Goal: Task Accomplishment & Management: Use online tool/utility

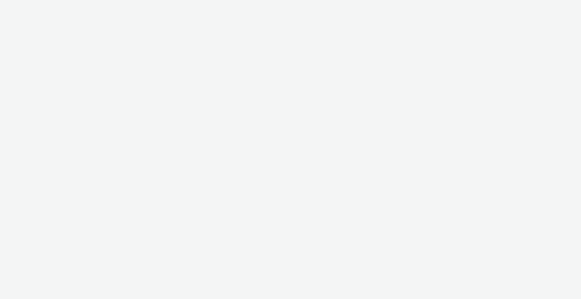
select select "b1b940d3-d05b-48b5-821e-f328c33b988b"
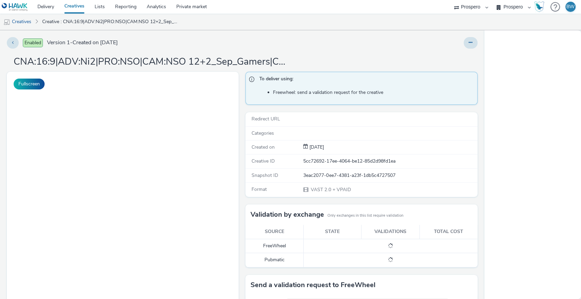
click at [242, 111] on div "To deliver using: Freewheel: send a validation request for the creative Redirec…" at bounding box center [359, 230] width 235 height 316
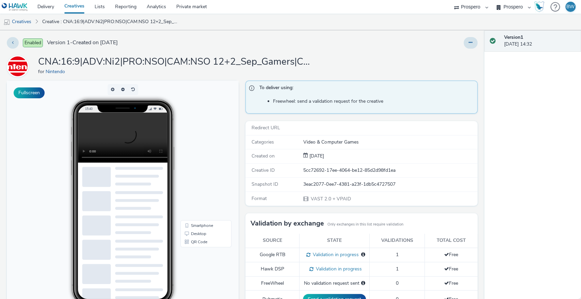
scroll to position [130, 0]
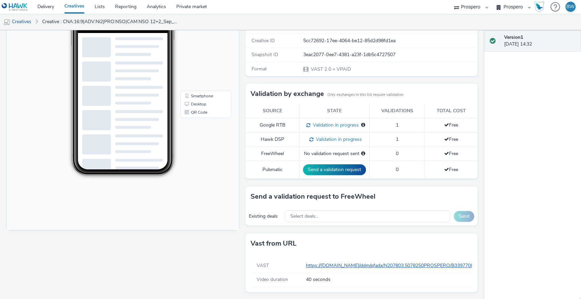
click at [336, 263] on link "https://ad.doubleclick.net/ddm/pfadx/N207803.5078250PROSPERO/B33977083.42856568…" at bounding box center [567, 265] width 523 height 6
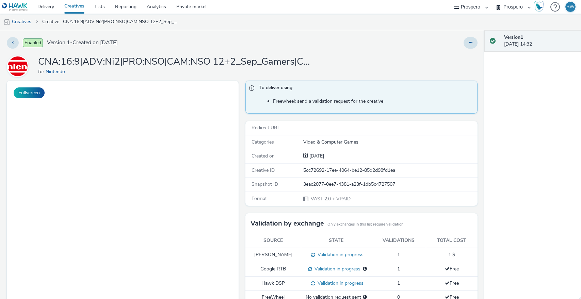
select select "b1b940d3-d05b-48b5-821e-f328c33b988b"
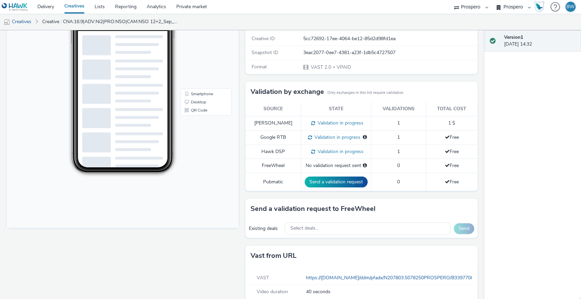
scroll to position [131, 0]
click at [238, 162] on div "Fullscreen" at bounding box center [124, 130] width 235 height 363
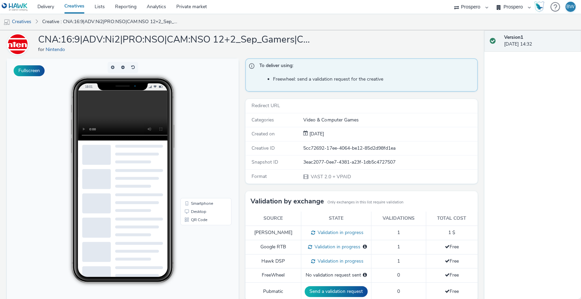
scroll to position [22, 0]
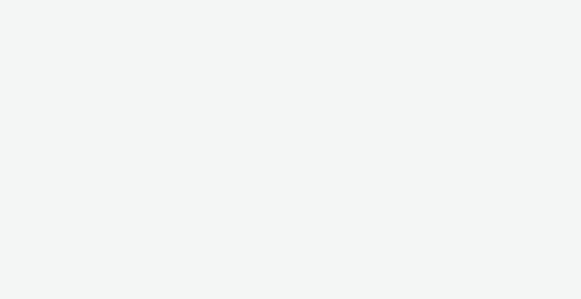
select select "b1b940d3-d05b-48b5-821e-f328c33b988b"
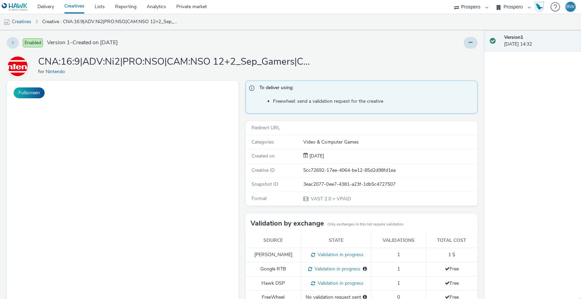
scroll to position [144, 0]
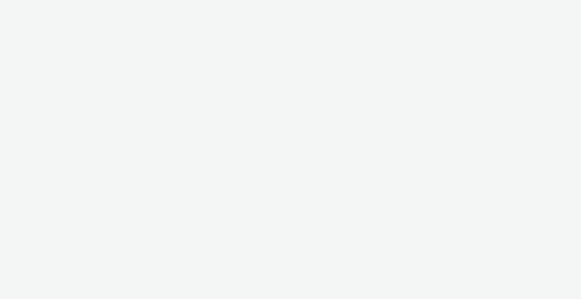
select select "b1b940d3-d05b-48b5-821e-f328c33b988b"
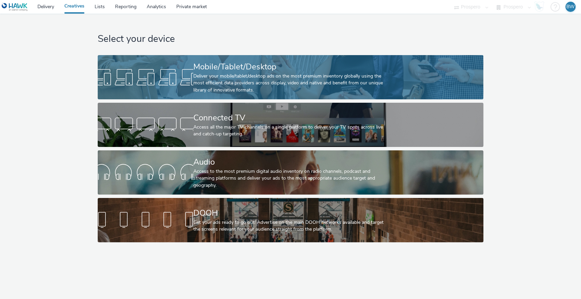
click at [213, 78] on div "Deliver your mobile/tablet/desktop ads on the most premium inventory globally u…" at bounding box center [289, 83] width 192 height 21
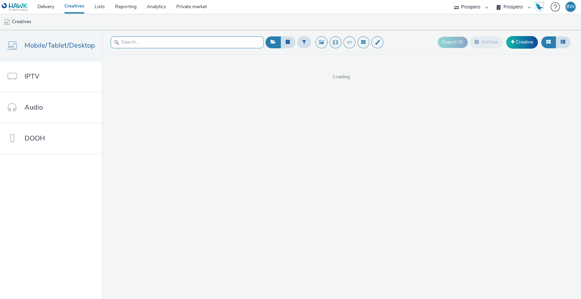
click at [176, 43] on input "text" at bounding box center [187, 42] width 153 height 12
paste input "ADV:Ni3|CAM:Blockbuster Sale|CHA:Display|PLA:Prospero|INV:IGN|PHA:Always On|OBJ…"
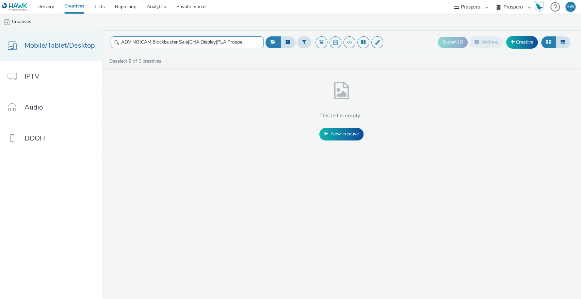
drag, startPoint x: 251, startPoint y: 43, endPoint x: 96, endPoint y: 31, distance: 156.0
click at [96, 31] on div "Mobile/Tablet/Desktop IPTV Audio DOOH ADV:Ni3|CAM:Blockbuster Sale|CHA:Display|…" at bounding box center [290, 164] width 581 height 269
click at [165, 43] on input "ADV:Ni3|CAM:Blockbuster Sale|CHA:Display|PLA:Prospero|INV:IGN|PHA:Always On|OBJ…" at bounding box center [187, 42] width 153 height 12
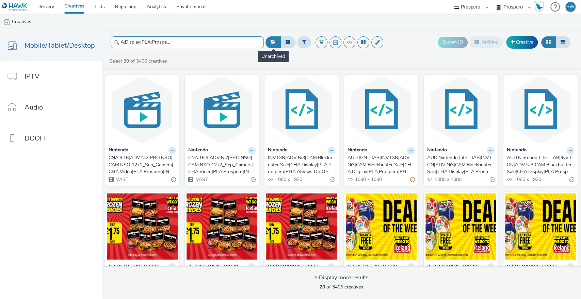
scroll to position [0, 207]
drag, startPoint x: 165, startPoint y: 43, endPoint x: 224, endPoint y: 43, distance: 59.2
click at [224, 43] on input "ADV:Ni3|CAM:Blockbuster Sale|CHA:Display|PLA:Prospero|INV:IGN|PHA:Always On|OBJ…" at bounding box center [187, 42] width 153 height 12
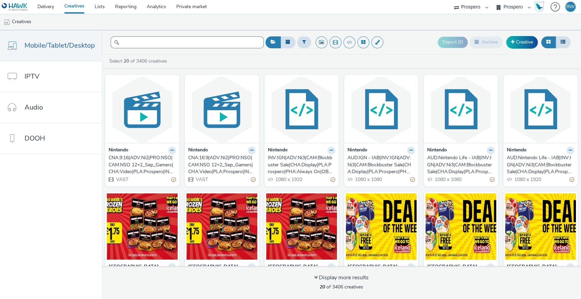
click at [224, 43] on input "ADV:Ni3|CAM:Blockbuster Sale|CHA:Display|PLA:Prospero|INV:IGN|PHA:Always On|OBJ…" at bounding box center [187, 42] width 153 height 12
click at [246, 21] on ul "Creatives" at bounding box center [290, 22] width 581 height 16
drag, startPoint x: 211, startPoint y: 36, endPoint x: 327, endPoint y: 43, distance: 115.5
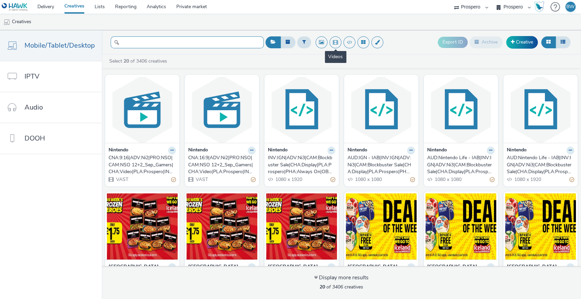
click at [327, 43] on header "ADV:Ni3|CAM:Blockbuster Sale|CHA:Display|PLA:Prospero|INV:IGN|PHA:Always On|OBJ…" at bounding box center [341, 42] width 479 height 24
click at [232, 40] on input "ADV:Ni3|CAM:Blockbuster Sale|CHA:Display|PLA:Prospero|INV:IGN|PHA:Always On|OBJ…" at bounding box center [187, 42] width 153 height 12
click at [243, 42] on input "ADV:Ni3|CAM:Blockbuster Sale|CHA:Display|PLA:Prospero|INV:IGN|PHA:Always On|OBJ…" at bounding box center [187, 42] width 153 height 12
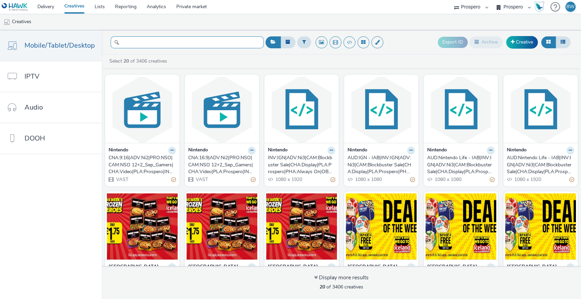
click at [243, 42] on input "ADV:Ni3|CAM:Blockbuster Sale|CHA:Display|PLA:Prospero|INV:IGN|PHA:Always On|OBJ…" at bounding box center [187, 42] width 153 height 12
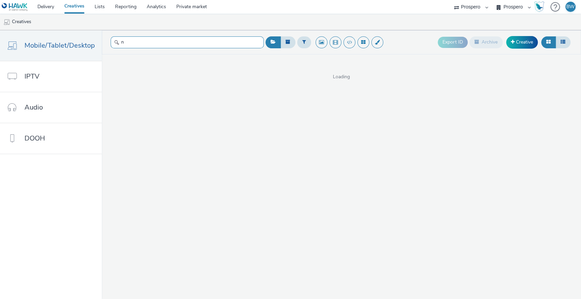
scroll to position [0, 0]
type input "nintendo life"
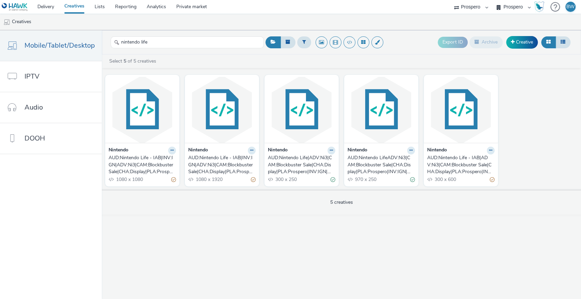
click at [450, 162] on div "AUD:Nintendo Life - IAB|ADV:Ni3|CAM:Blockbuster Sale|CHA:Display|PLA:Prospero|I…" at bounding box center [459, 164] width 65 height 21
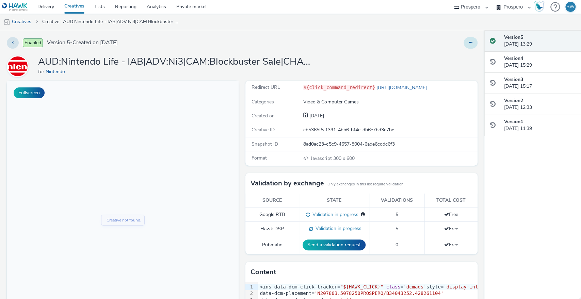
click at [463, 39] on button at bounding box center [470, 43] width 14 height 12
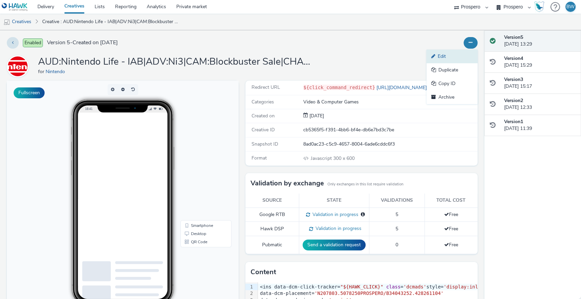
click at [441, 59] on link "Edit" at bounding box center [451, 57] width 51 height 14
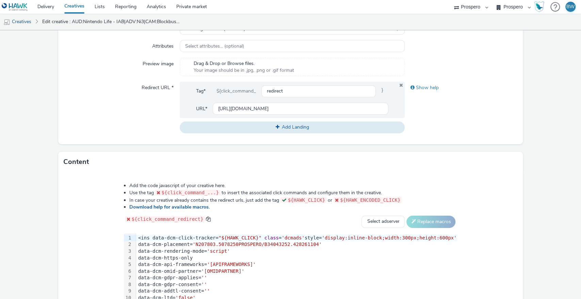
scroll to position [288, 0]
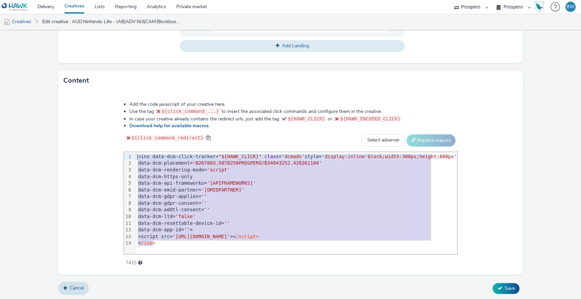
drag, startPoint x: 167, startPoint y: 242, endPoint x: 119, endPoint y: 139, distance: 113.4
click at [119, 139] on div "Add the code javascript of your creative here. Use the tag ${click_command_...}…" at bounding box center [290, 179] width 382 height 167
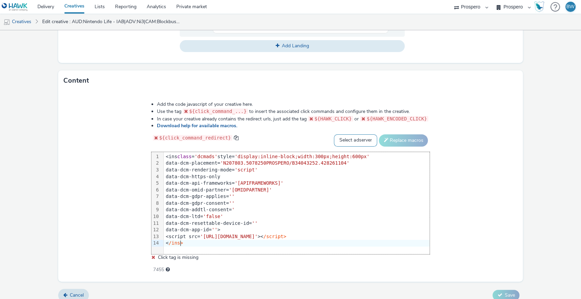
click at [357, 141] on select "Select adserver Sizmek DCM Adform Sting" at bounding box center [355, 140] width 43 height 12
select select "dcm"
click at [334, 134] on select "Select adserver Sizmek DCM Adform Sting" at bounding box center [355, 140] width 43 height 12
click at [394, 140] on button "Replace macros" at bounding box center [403, 140] width 49 height 12
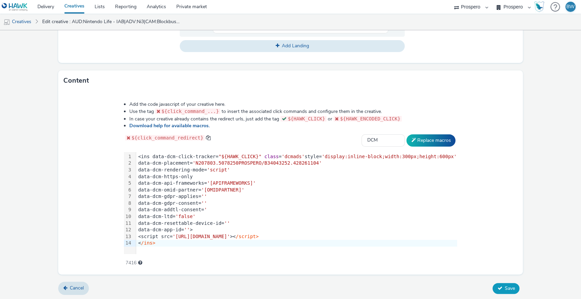
click at [497, 287] on icon at bounding box center [499, 288] width 5 height 5
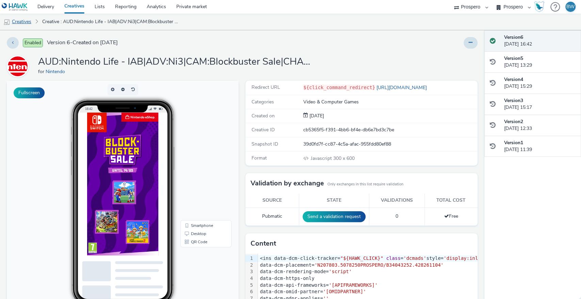
click at [27, 21] on link "Creatives" at bounding box center [17, 22] width 35 height 16
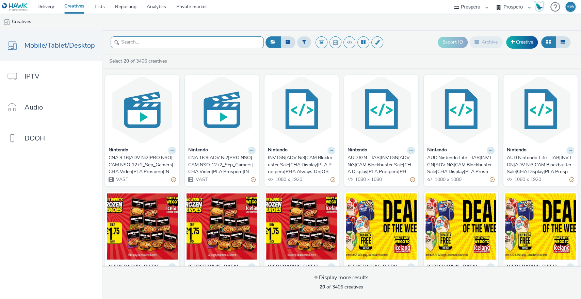
click at [227, 46] on input "text" at bounding box center [187, 42] width 153 height 12
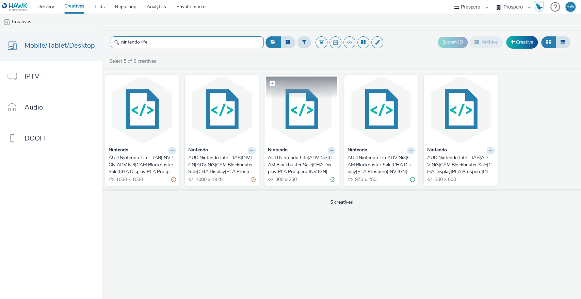
type input "nintendo life"
click at [300, 127] on img at bounding box center [301, 110] width 71 height 66
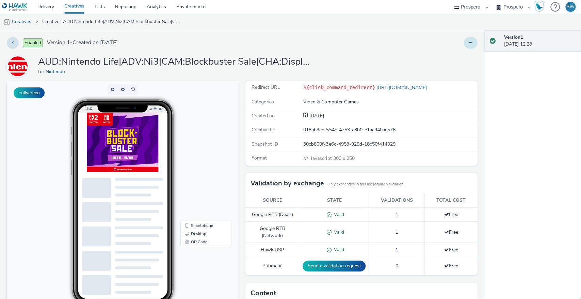
click at [466, 39] on button at bounding box center [470, 43] width 14 height 12
click at [391, 69] on div "AUD:Nintendo Life|ADV:Ni3|CAM:Blockbuster Sale|CHA:Display|PLA:Prospero|INV:IGN…" at bounding box center [242, 66] width 470 height 22
click at [23, 23] on link "Creatives" at bounding box center [17, 22] width 35 height 16
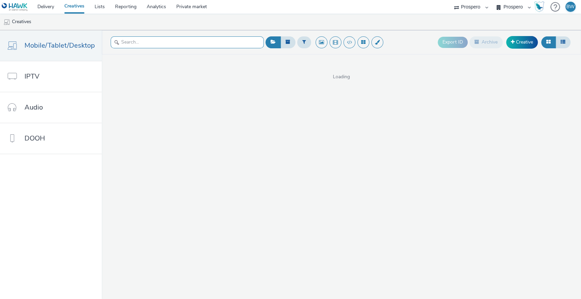
click at [188, 43] on input "text" at bounding box center [187, 42] width 153 height 12
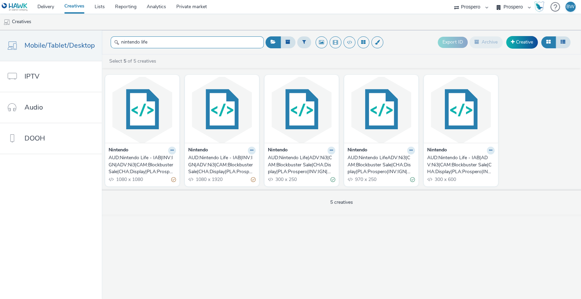
type input "nintendo life"
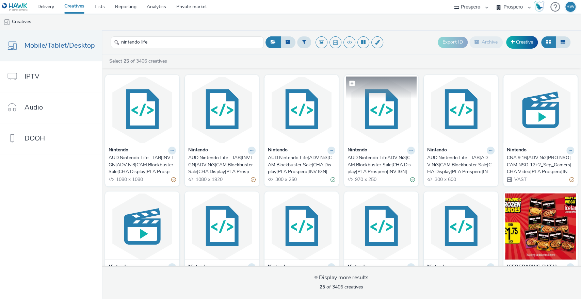
click at [371, 125] on img at bounding box center [381, 110] width 71 height 66
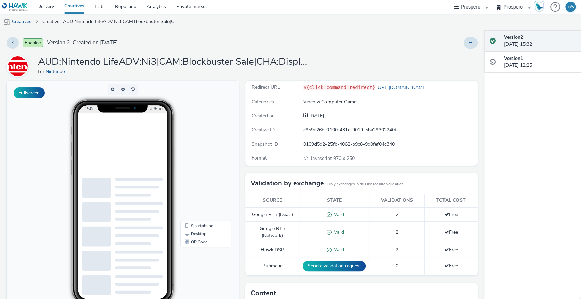
click at [238, 130] on div "Fullscreen" at bounding box center [124, 247] width 235 height 332
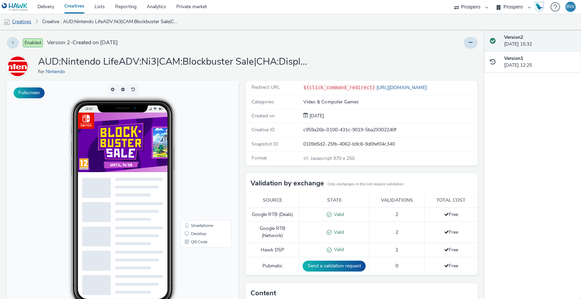
click at [28, 23] on link "Creatives" at bounding box center [17, 22] width 35 height 16
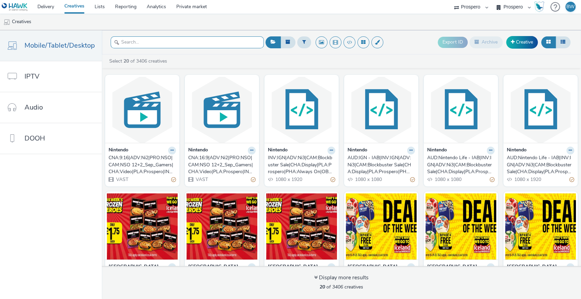
click at [153, 45] on input "text" at bounding box center [187, 42] width 153 height 12
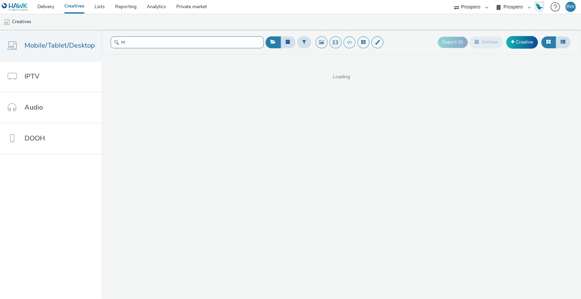
type input "n"
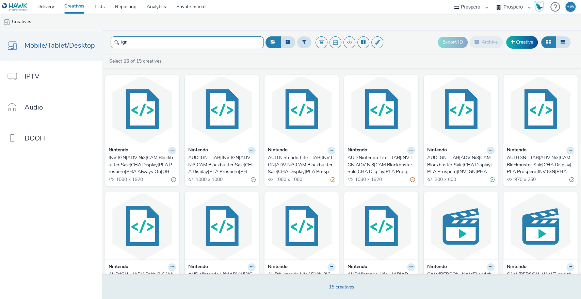
type input "ign"
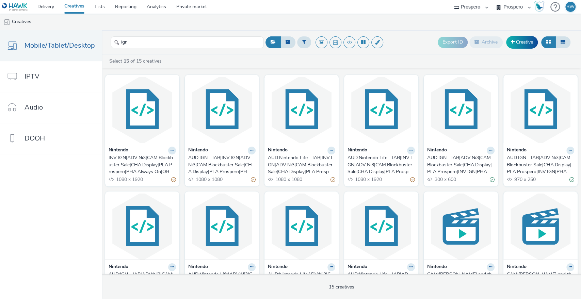
click at [452, 160] on div "AUD:IGN - IAB|ADV:Ni3|CAM:Blockbuster Sale|CHA:Display|PLA:Prospero|INV:IGN|PHA…" at bounding box center [459, 164] width 65 height 21
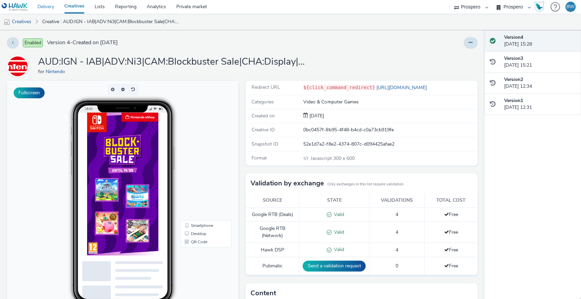
click at [49, 3] on link "Delivery" at bounding box center [45, 7] width 27 height 14
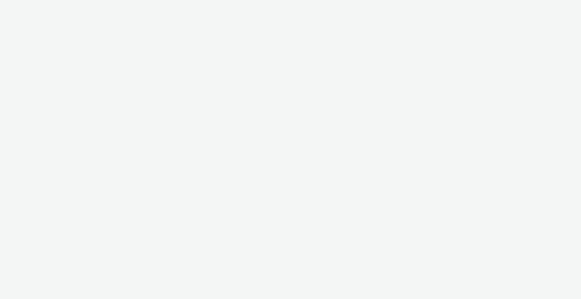
select select "b1b940d3-d05b-48b5-821e-f328c33b988b"
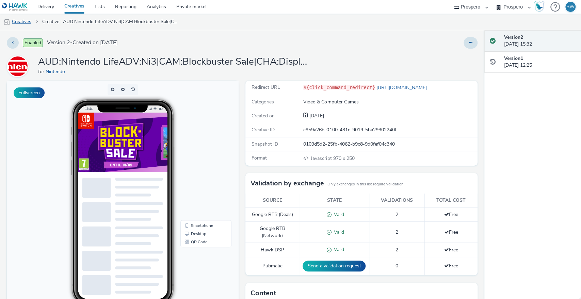
click at [28, 20] on link "Creatives" at bounding box center [17, 22] width 35 height 16
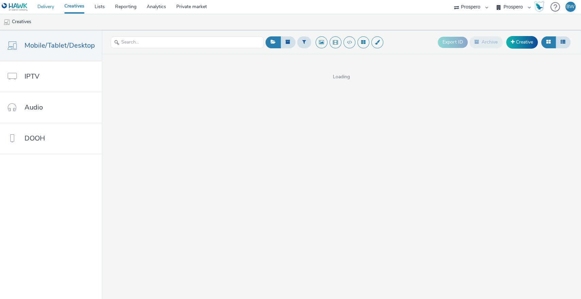
click at [49, 6] on link "Delivery" at bounding box center [45, 7] width 27 height 14
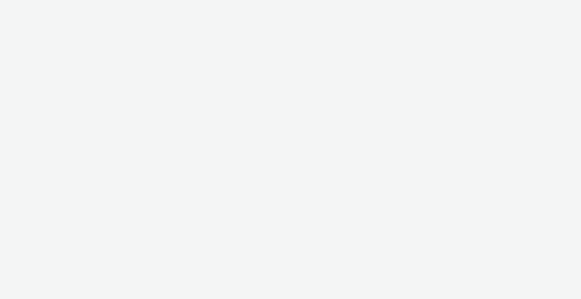
select select "b1b940d3-d05b-48b5-821e-f328c33b988b"
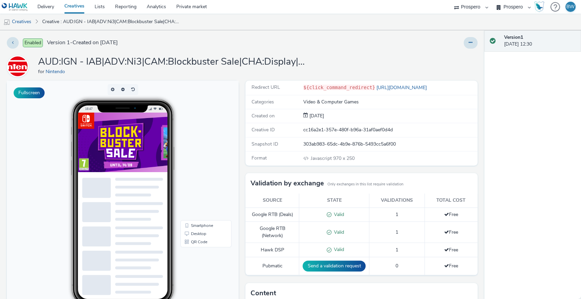
click at [155, 146] on img at bounding box center [243, 155] width 330 height 85
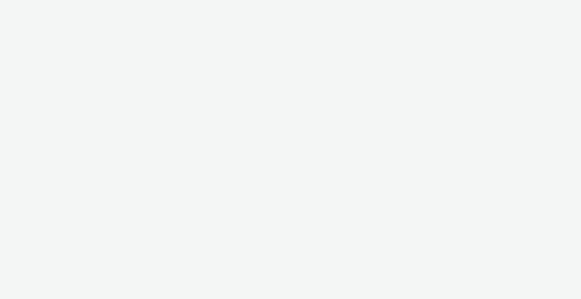
select select "b1b940d3-d05b-48b5-821e-f328c33b988b"
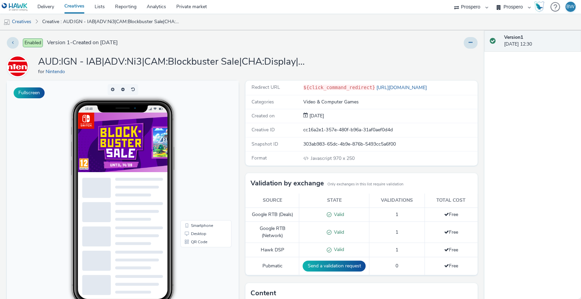
scroll to position [113, 0]
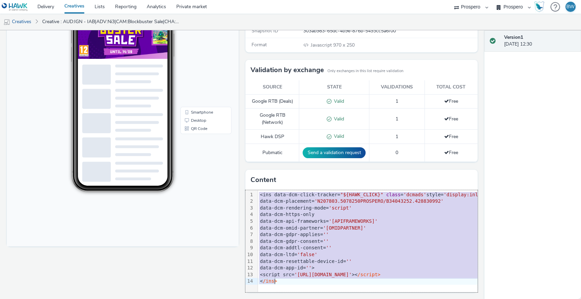
drag, startPoint x: 257, startPoint y: 196, endPoint x: 286, endPoint y: 281, distance: 89.5
click at [286, 281] on div "<ins data-dcm-click-tracker= "${HAWK_CLICK}" class = 'dcmads' style= 'display:i…" at bounding box center [418, 238] width 321 height 96
copy div "<ins data-dcm-click-tracker= "${HAWK_CLICK}" class = 'dcmads' style= 'display:i…"
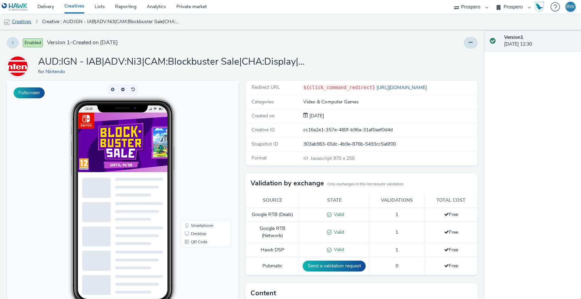
click at [25, 20] on link "Creatives" at bounding box center [17, 22] width 35 height 16
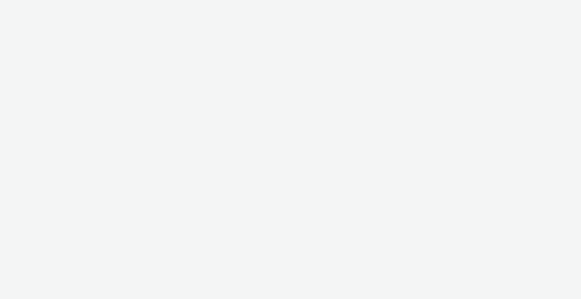
select select "b1b940d3-d05b-48b5-821e-f328c33b988b"
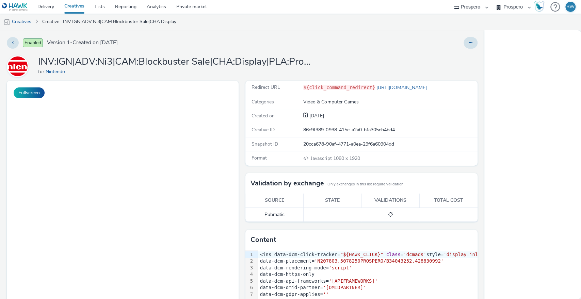
click at [238, 165] on div "Fullscreen" at bounding box center [124, 224] width 235 height 286
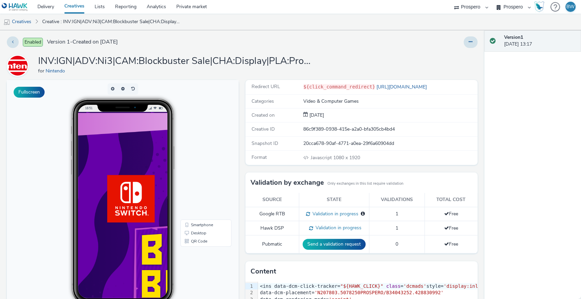
scroll to position [30, 0]
